Goal: Register for event/course

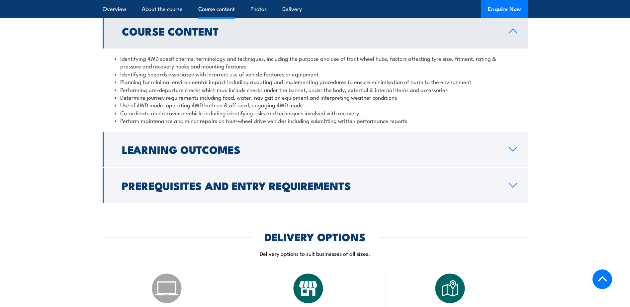
scroll to position [598, 0]
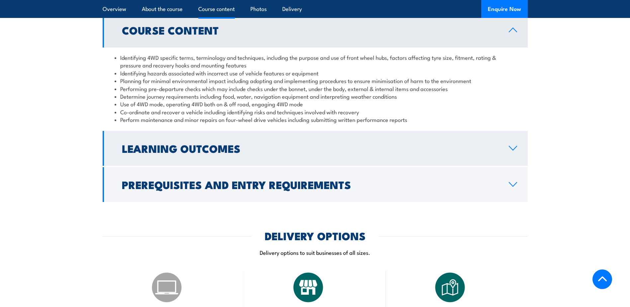
click at [435, 141] on link "Learning Outcomes" at bounding box center [315, 148] width 425 height 35
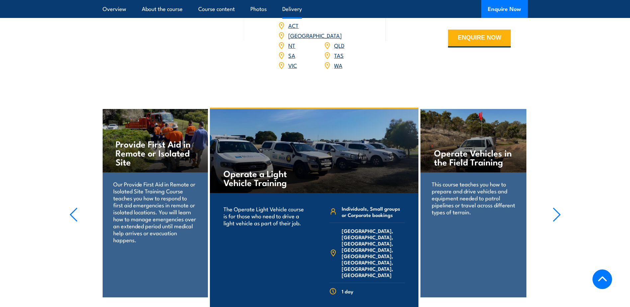
scroll to position [964, 0]
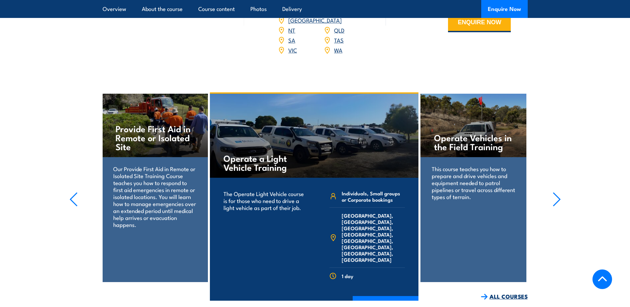
click at [495, 293] on link "ALL COURSES" at bounding box center [504, 297] width 47 height 8
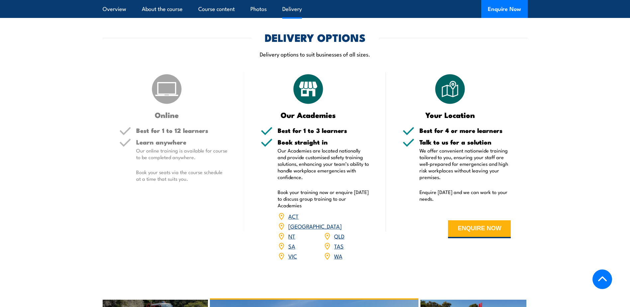
scroll to position [798, 0]
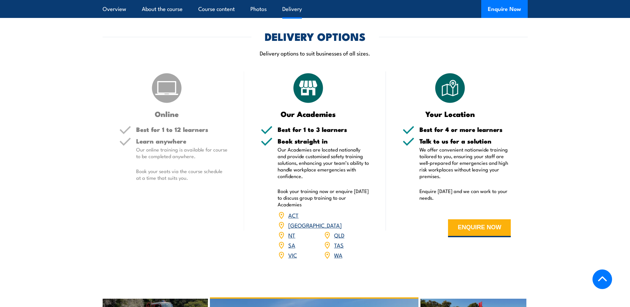
click at [208, 161] on div "Learn anywhere Our online training is available for course to be completed anyw…" at bounding box center [182, 165] width 92 height 54
click at [340, 251] on link "WA" at bounding box center [338, 255] width 8 height 8
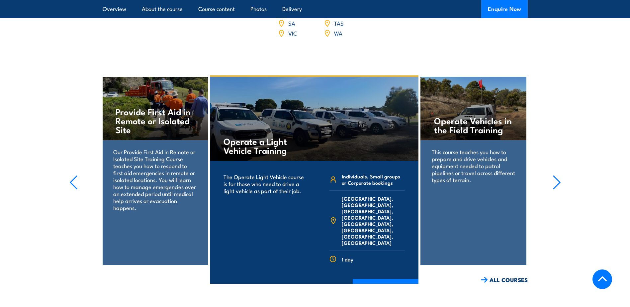
scroll to position [1022, 0]
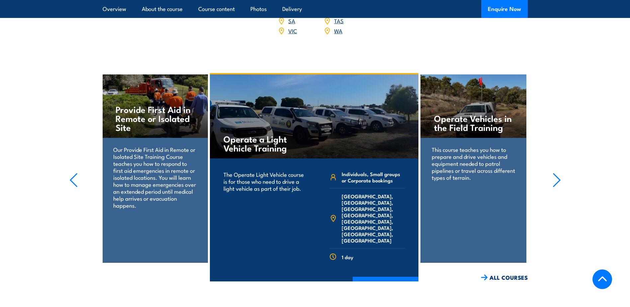
click at [560, 173] on icon "button" at bounding box center [557, 180] width 8 height 15
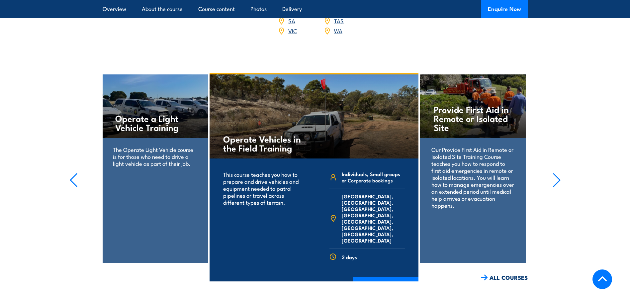
click at [560, 173] on icon "button" at bounding box center [557, 180] width 8 height 15
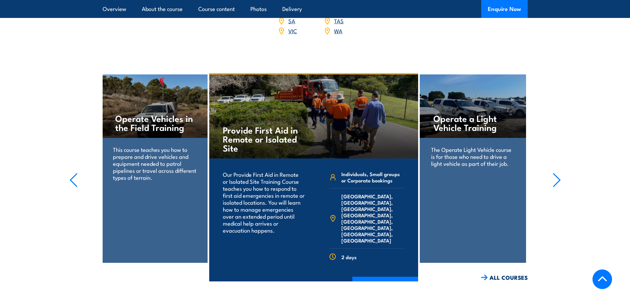
click at [560, 173] on icon "button" at bounding box center [557, 180] width 8 height 15
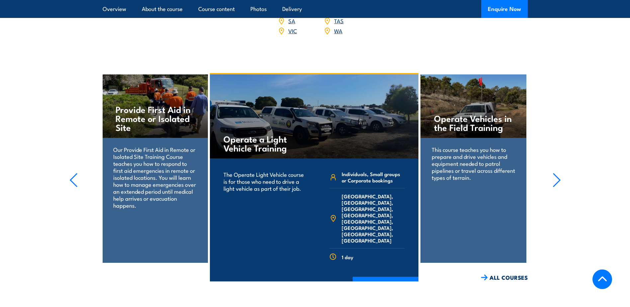
click at [561, 173] on icon "button" at bounding box center [557, 180] width 8 height 15
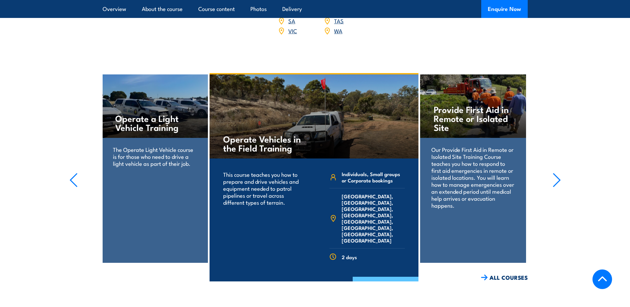
click at [369, 277] on link "COURSE DETAILS" at bounding box center [386, 285] width 66 height 17
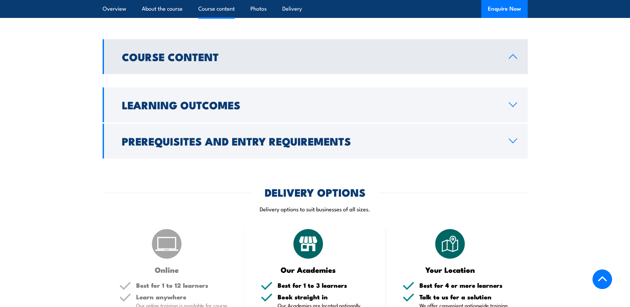
scroll to position [532, 0]
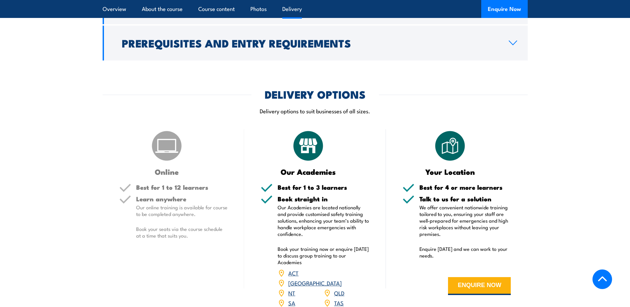
scroll to position [756, 0]
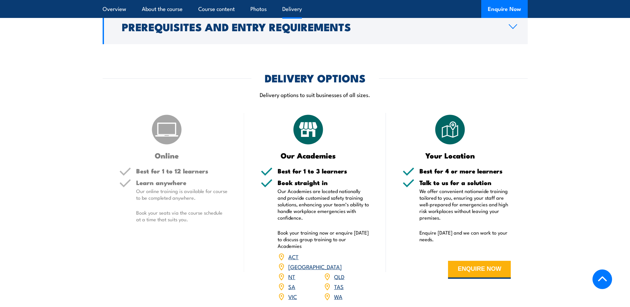
click at [340, 292] on link "WA" at bounding box center [338, 296] width 8 height 8
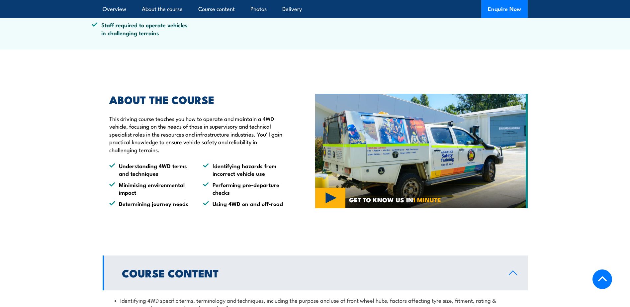
scroll to position [357, 0]
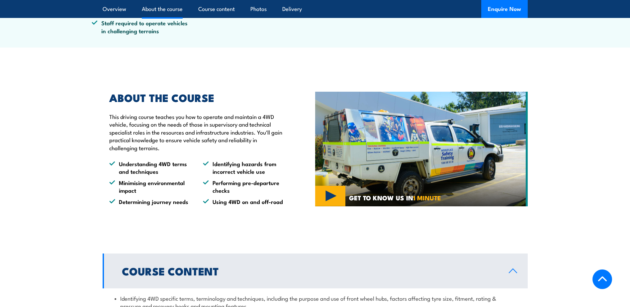
click at [326, 200] on img at bounding box center [421, 149] width 213 height 115
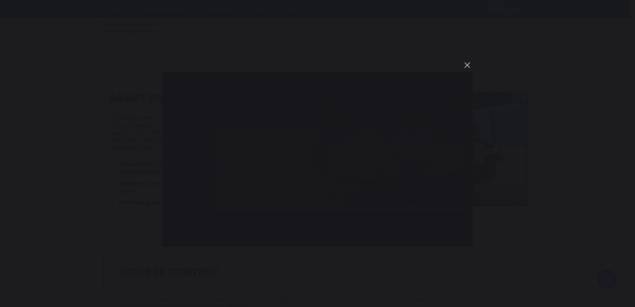
click at [467, 65] on button "You can close this modal content with the ESC key" at bounding box center [467, 64] width 11 height 11
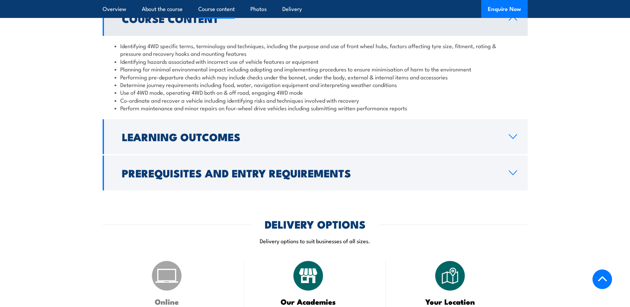
scroll to position [623, 0]
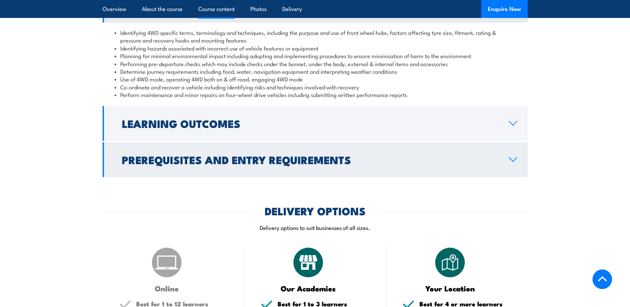
click at [303, 173] on link "Prerequisites and Entry Requirements" at bounding box center [315, 159] width 425 height 35
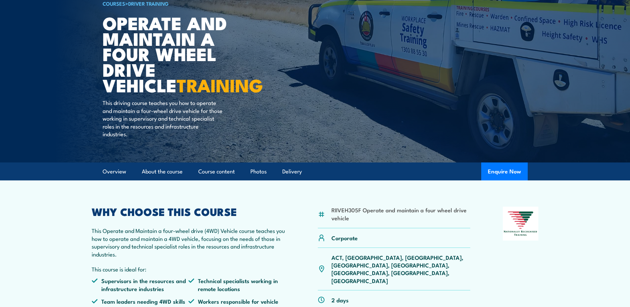
scroll to position [0, 0]
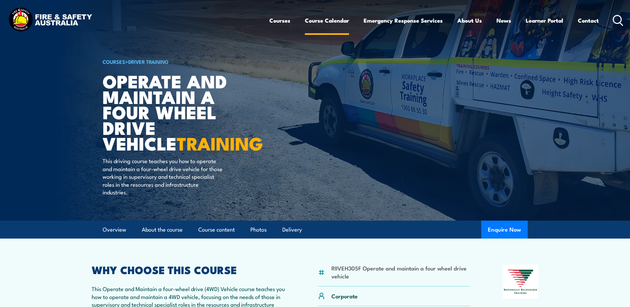
click at [343, 22] on link "Course Calendar" at bounding box center [327, 21] width 44 height 18
click at [322, 21] on link "Course Calendar" at bounding box center [327, 21] width 44 height 18
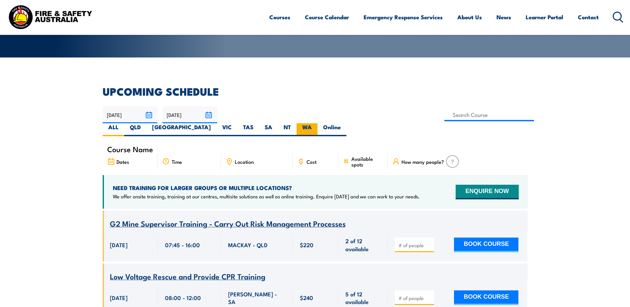
click at [318, 123] on label "WA" at bounding box center [307, 129] width 21 height 13
click at [316, 123] on input "WA" at bounding box center [314, 125] width 4 height 4
radio input "true"
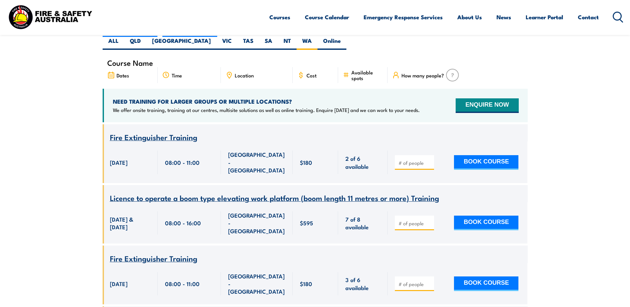
scroll to position [120, 0]
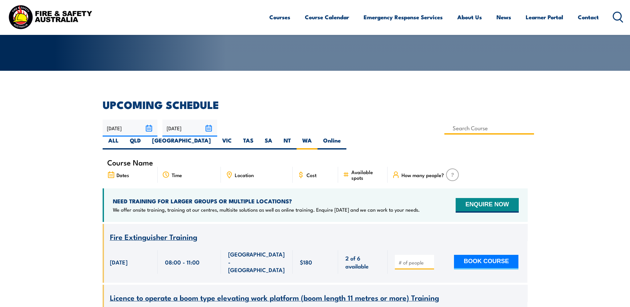
click at [445, 127] on input at bounding box center [490, 128] width 90 height 13
type input "Operate and maintain a four wheel drive vehicle Training"
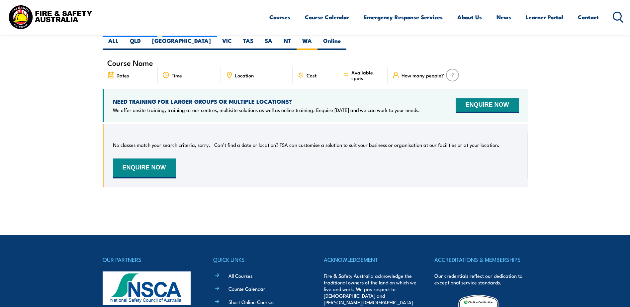
scroll to position [186, 0]
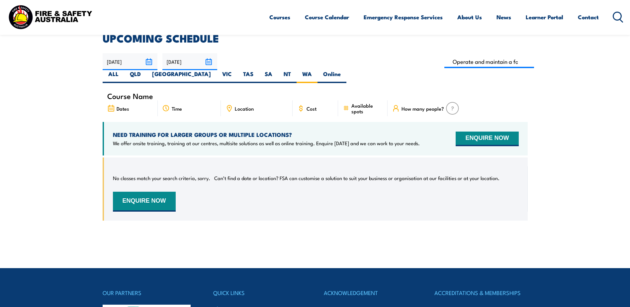
click at [207, 63] on input "26/10/2025" at bounding box center [189, 61] width 55 height 17
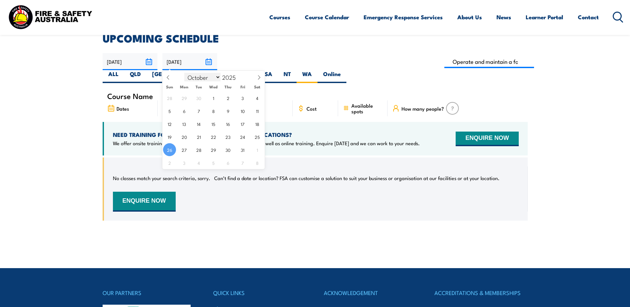
click at [217, 77] on select "January February March April May June July August September October November De…" at bounding box center [202, 77] width 36 height 9
select select "11"
click at [185, 73] on select "January February March April May June July August September October November De…" at bounding box center [202, 77] width 36 height 9
click at [212, 151] on span "31" at bounding box center [213, 149] width 13 height 13
type input "31/12/2025"
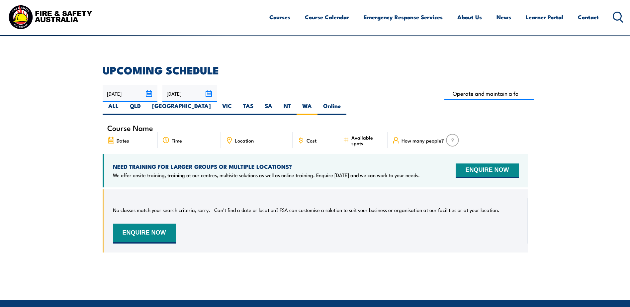
scroll to position [153, 0]
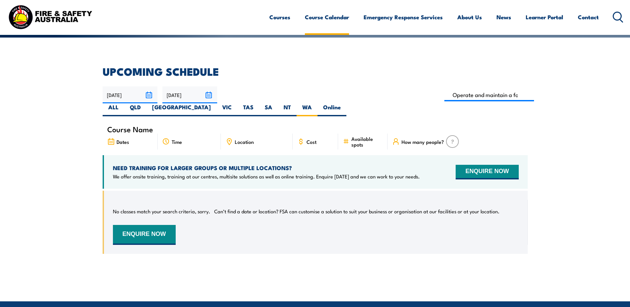
click at [329, 18] on link "Course Calendar" at bounding box center [327, 17] width 44 height 18
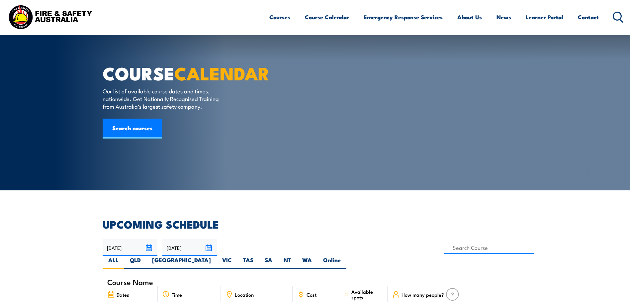
select select "9"
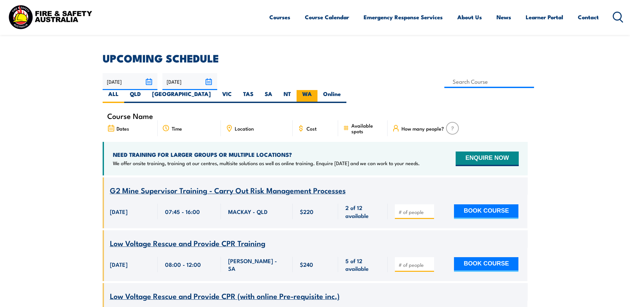
click at [318, 90] on label "WA" at bounding box center [307, 96] width 21 height 13
click at [316, 90] on input "WA" at bounding box center [314, 92] width 4 height 4
radio input "true"
click at [210, 81] on input "[DATE]" at bounding box center [189, 81] width 55 height 17
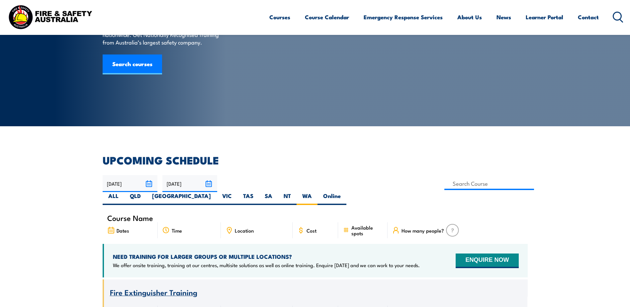
scroll to position [53, 0]
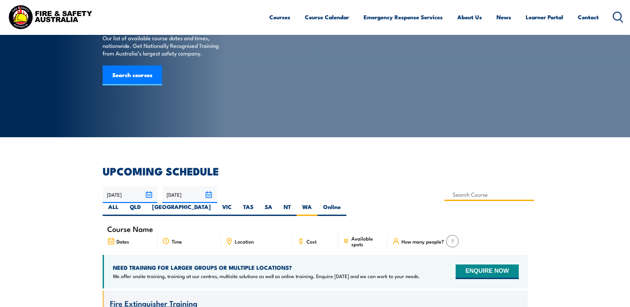
click at [445, 196] on input at bounding box center [490, 194] width 90 height 13
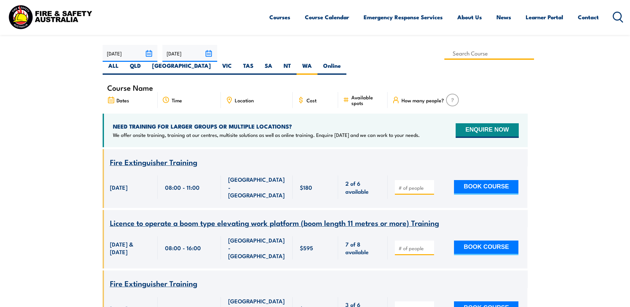
scroll to position [153, 0]
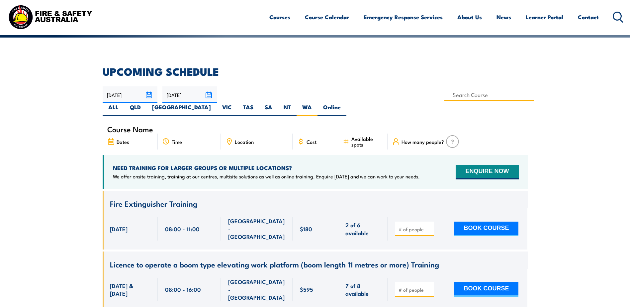
click at [445, 96] on input at bounding box center [490, 94] width 90 height 13
type input "Provide First Aid in Remote or Isolated Site"
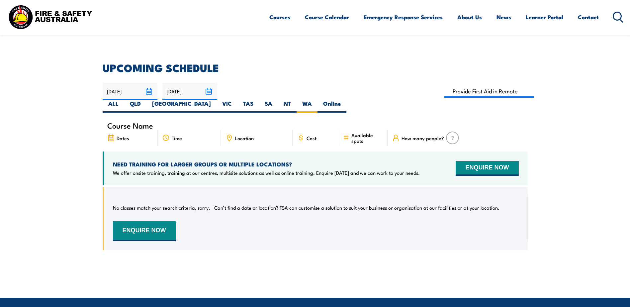
scroll to position [153, 0]
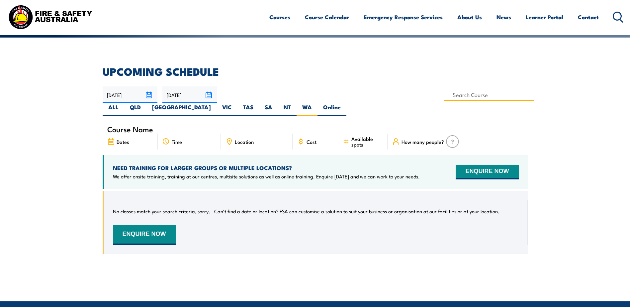
click at [445, 98] on input at bounding box center [490, 94] width 90 height 13
type input "Operate and maintain a four wheel drive vehicle Training"
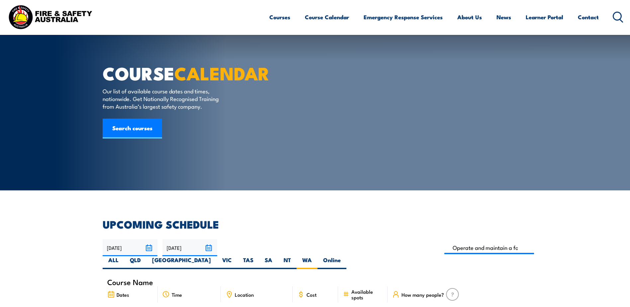
select select "9"
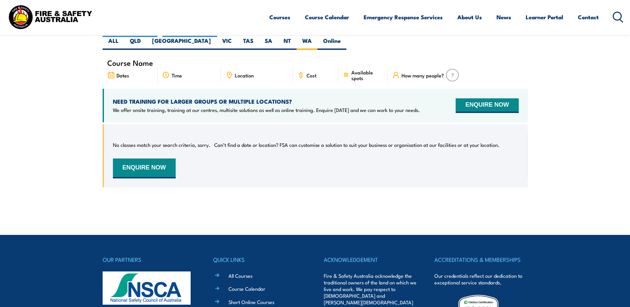
scroll to position [120, 0]
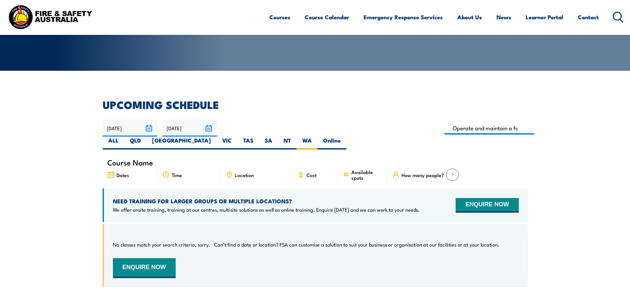
click at [203, 130] on input "[DATE]" at bounding box center [189, 128] width 55 height 17
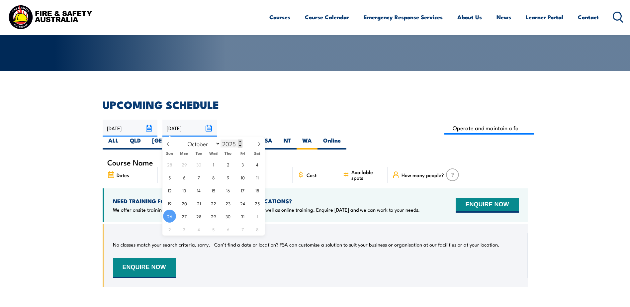
click at [240, 142] on span at bounding box center [240, 142] width 5 height 4
type input "2026"
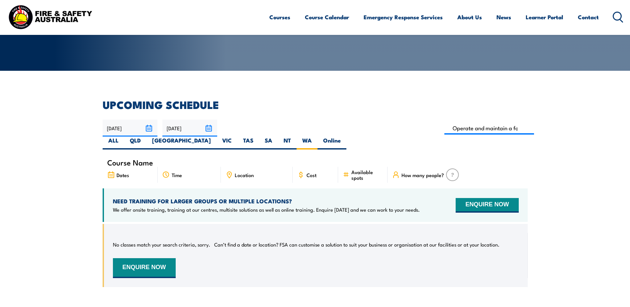
click at [510, 158] on div "Course Name" at bounding box center [315, 162] width 425 height 9
